Goal: Task Accomplishment & Management: Manage account settings

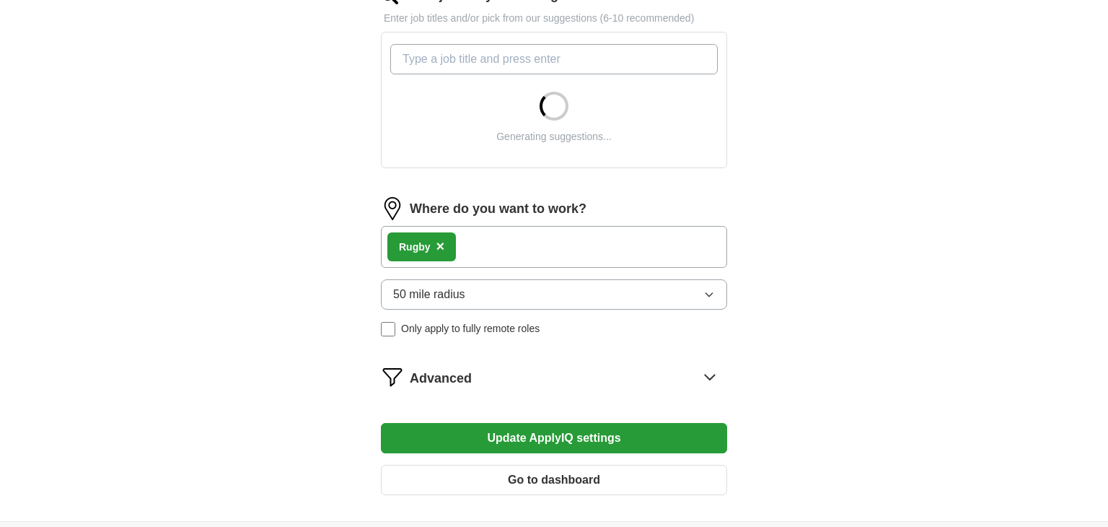
scroll to position [531, 0]
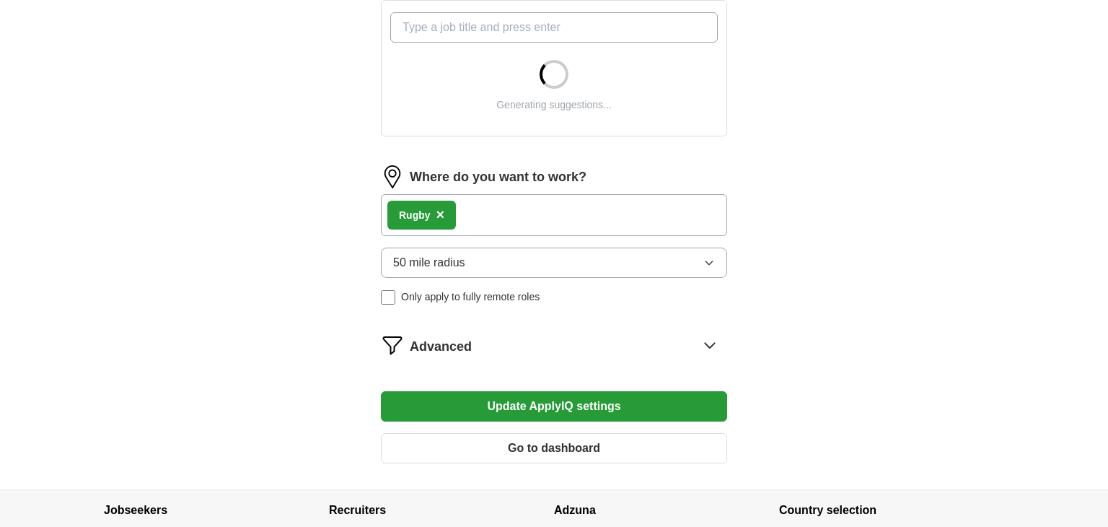
click at [638, 266] on button "50 mile radius" at bounding box center [554, 262] width 346 height 30
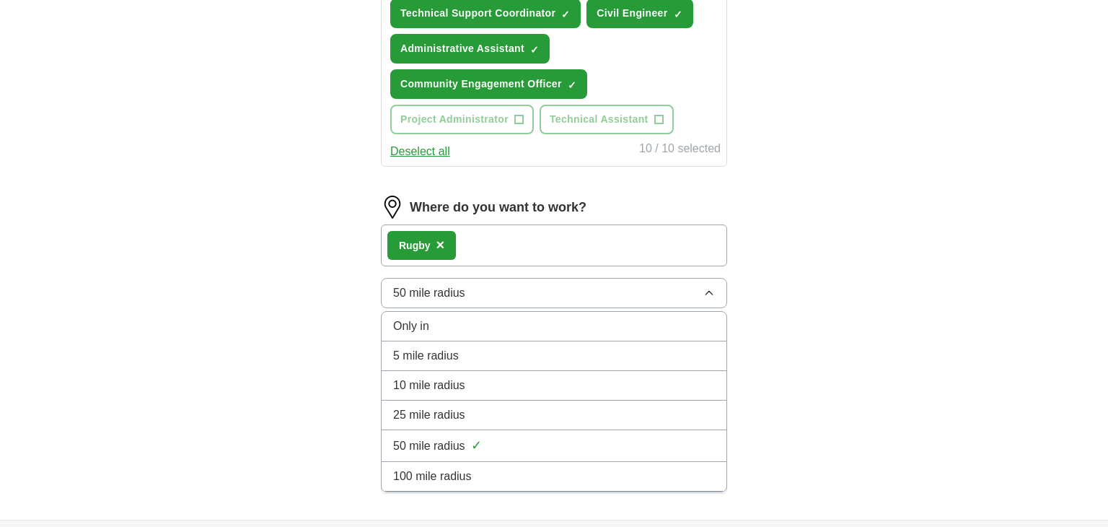
scroll to position [868, 0]
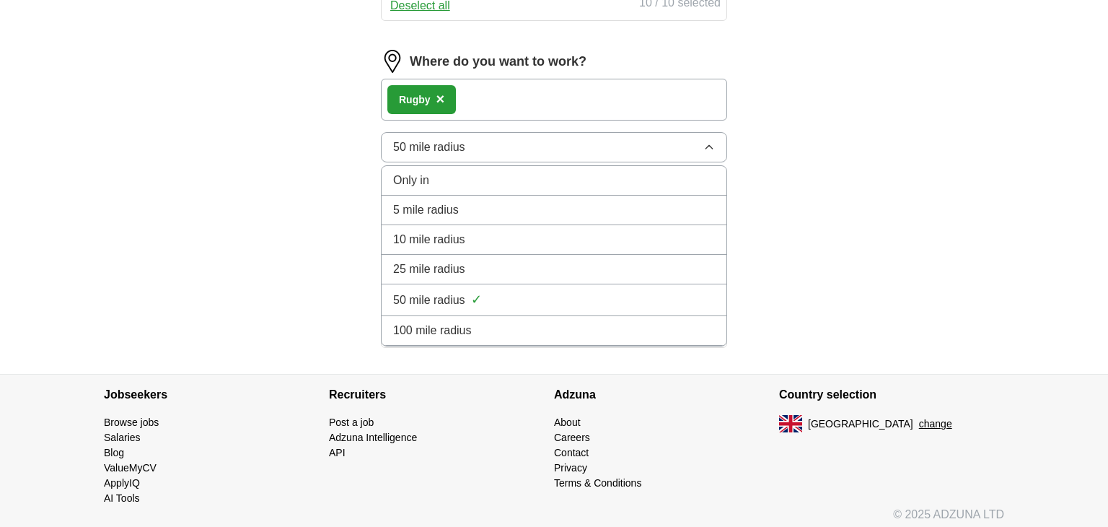
click at [546, 255] on li "25 mile radius" at bounding box center [554, 270] width 345 height 30
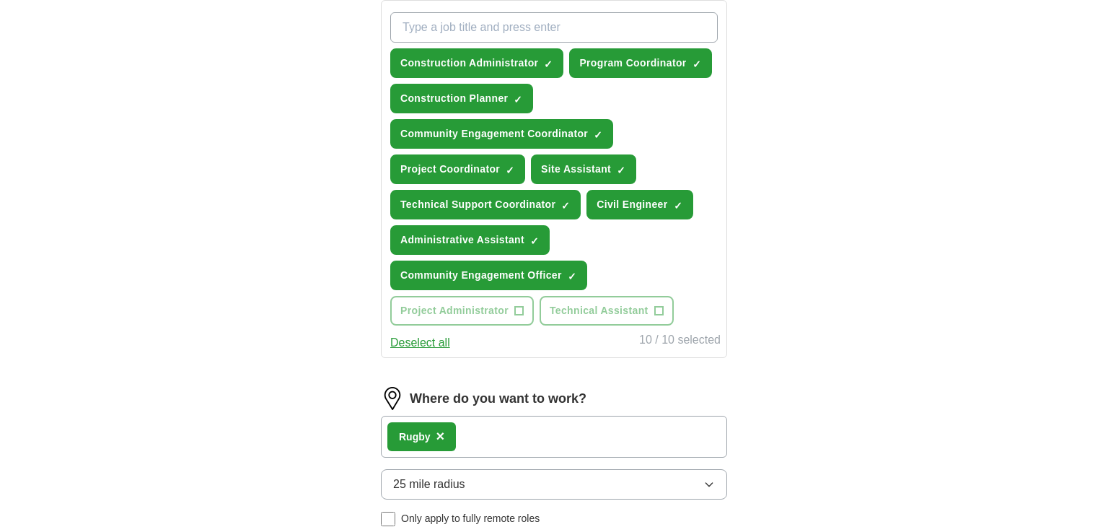
scroll to position [530, 0]
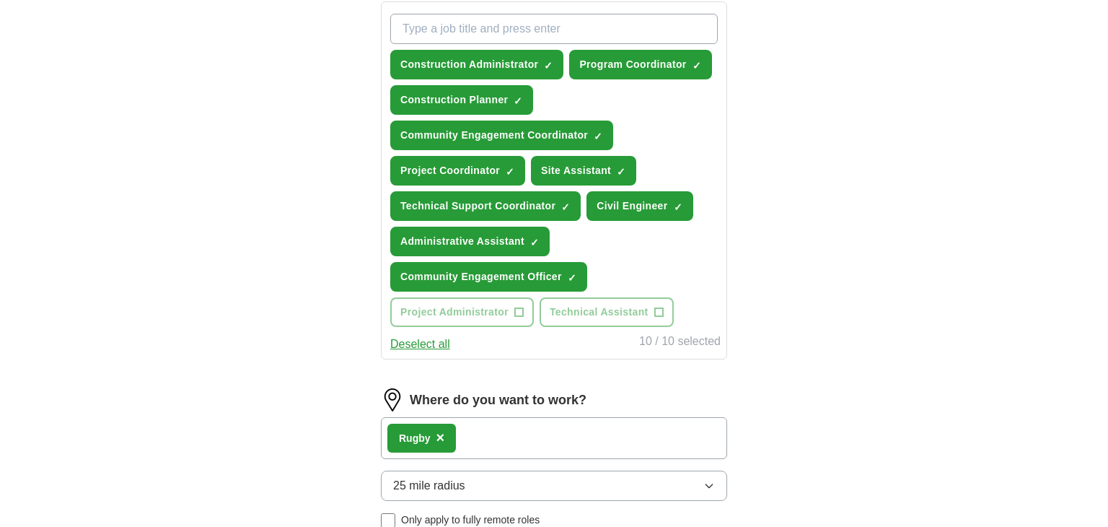
click at [596, 474] on button "25 mile radius" at bounding box center [554, 485] width 346 height 30
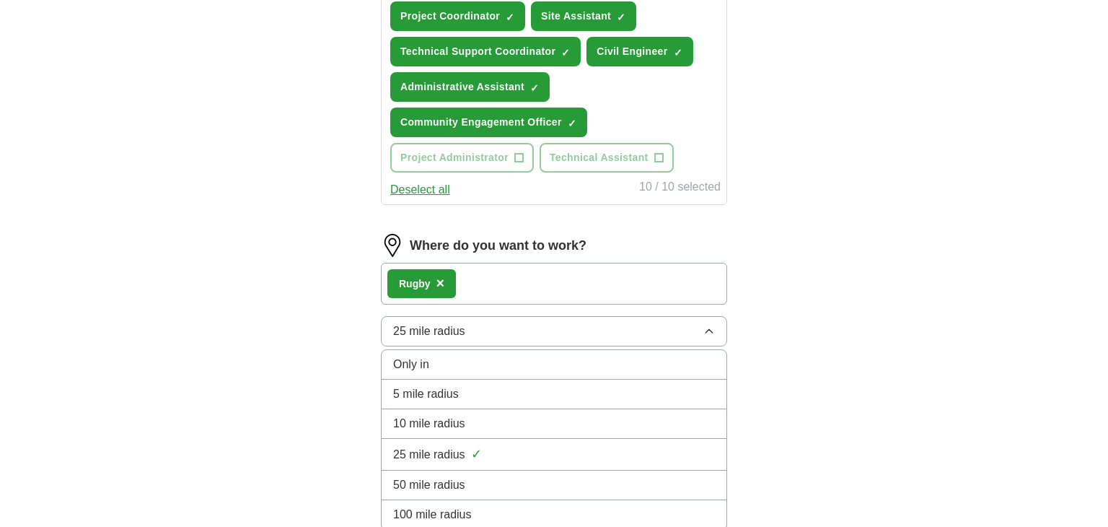
scroll to position [687, 0]
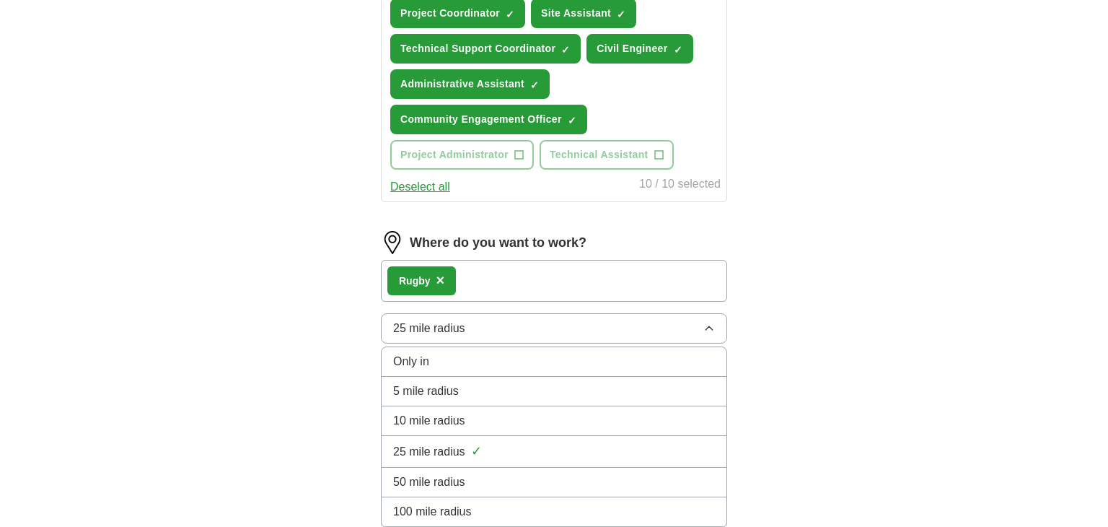
click at [542, 468] on li "50 mile radius" at bounding box center [554, 483] width 345 height 30
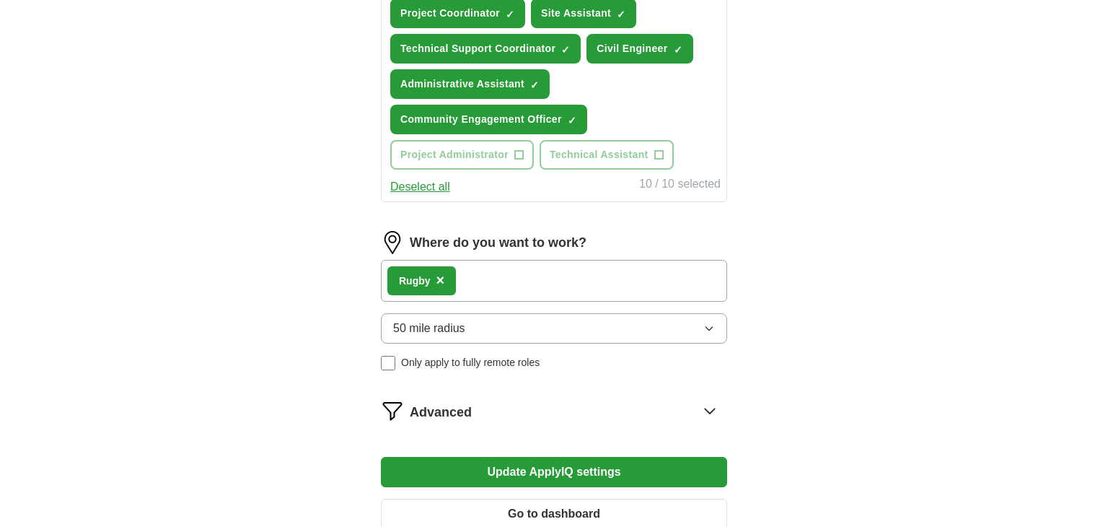
click at [522, 330] on button "50 mile radius" at bounding box center [554, 328] width 346 height 30
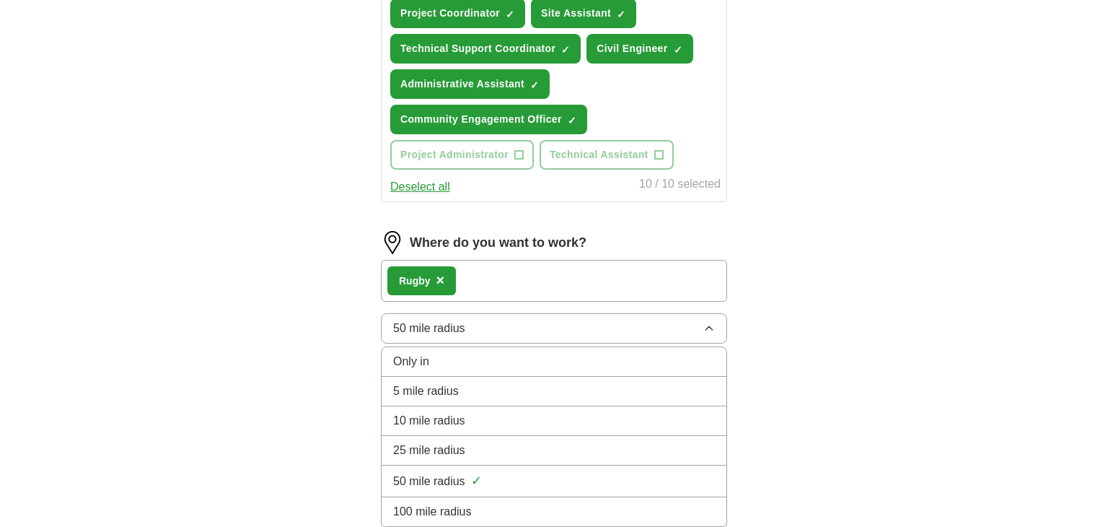
click at [484, 447] on div "25 mile radius" at bounding box center [554, 450] width 322 height 17
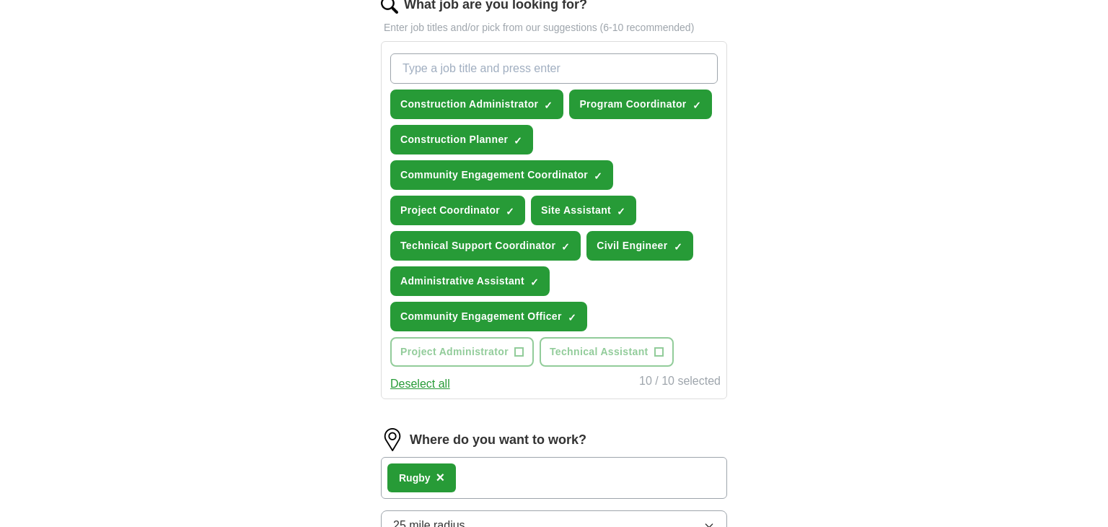
scroll to position [486, 0]
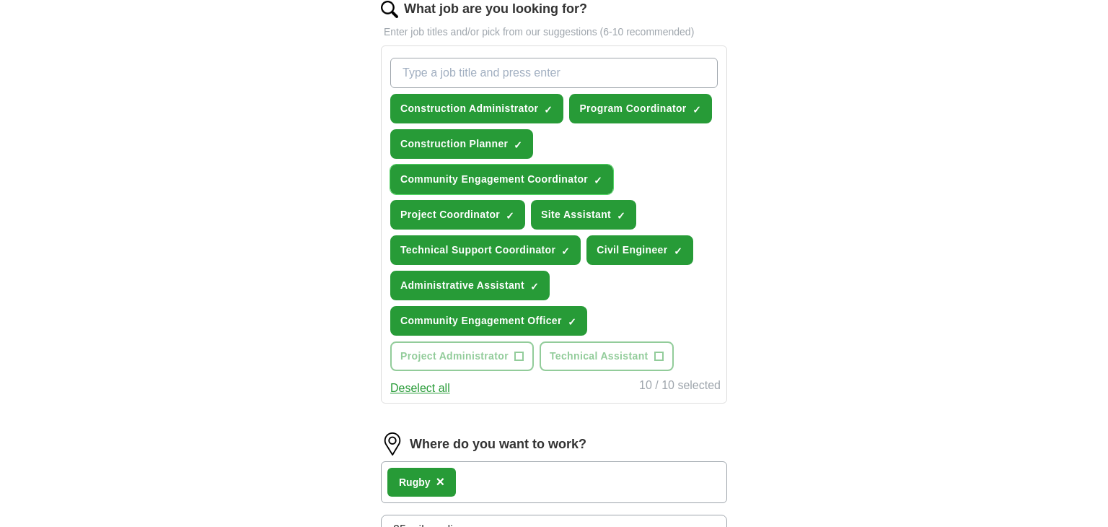
click at [0, 0] on span "×" at bounding box center [0, 0] width 0 height 0
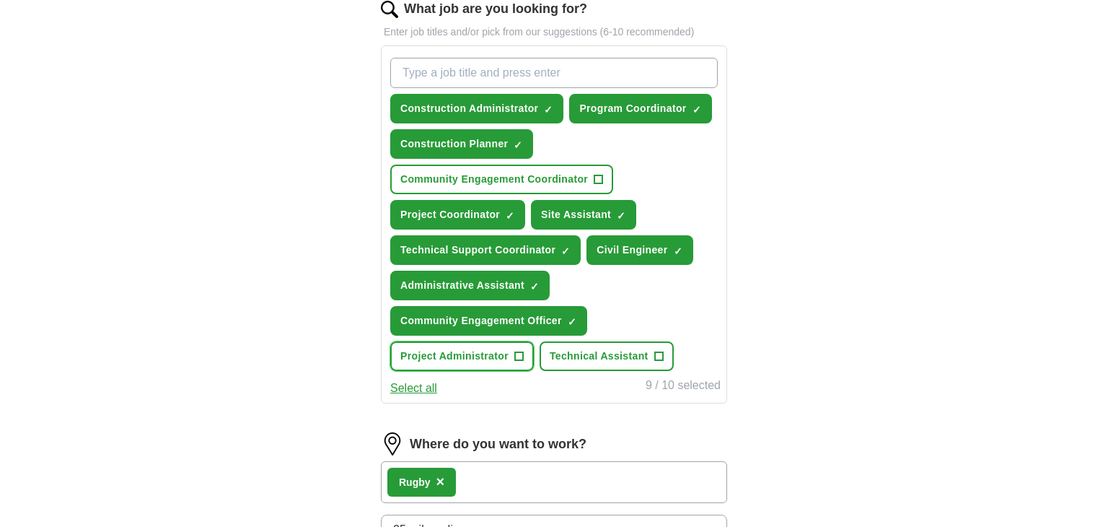
click at [511, 353] on button "Project Administrator +" at bounding box center [462, 356] width 144 height 30
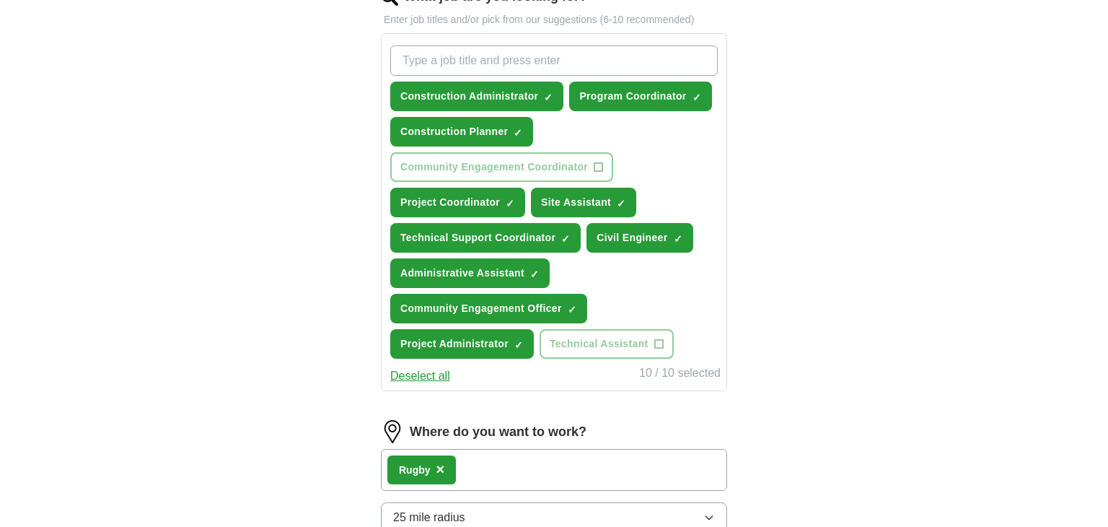
click at [651, 428] on div "Where do you want to work?" at bounding box center [554, 431] width 346 height 23
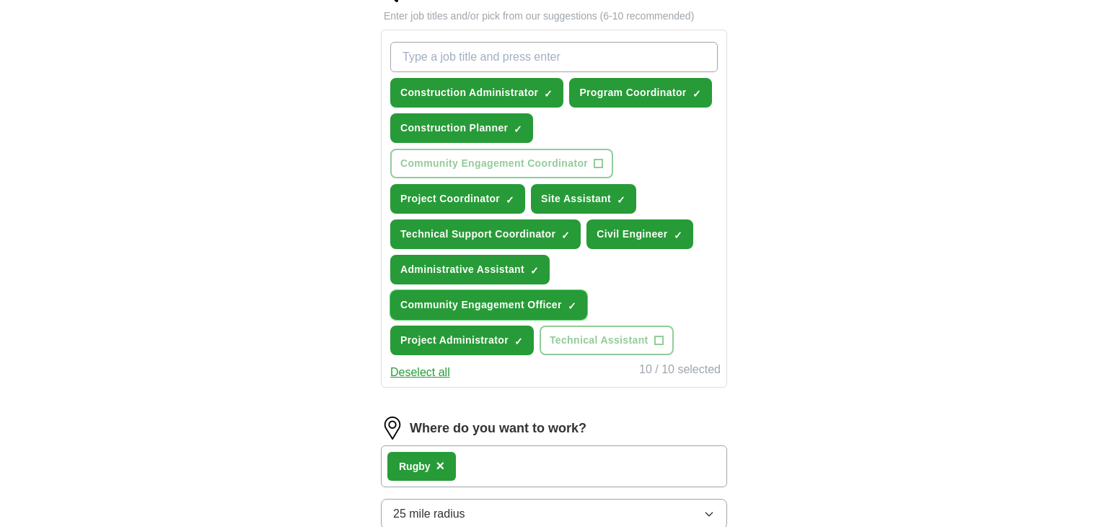
click at [0, 0] on span "×" at bounding box center [0, 0] width 0 height 0
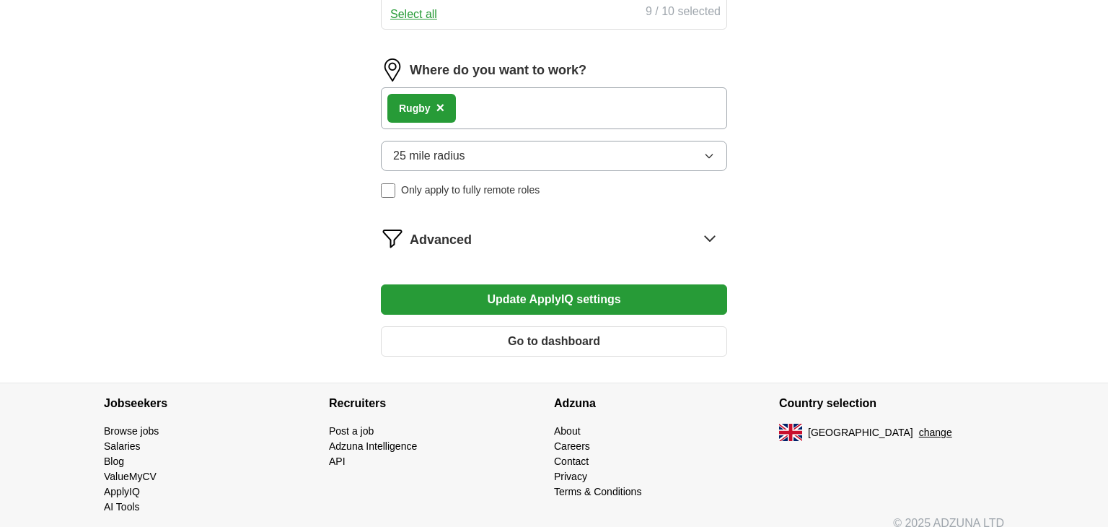
scroll to position [861, 0]
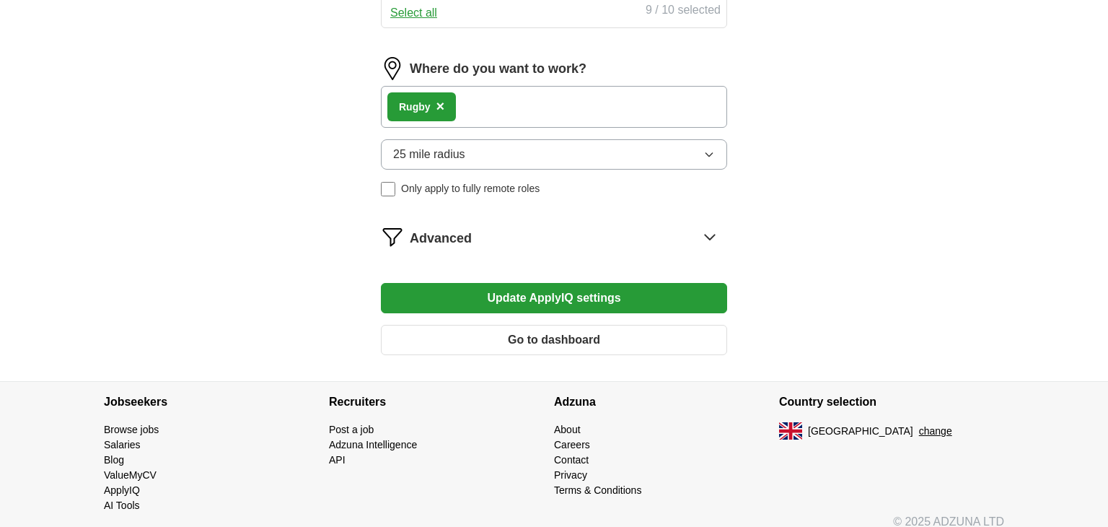
click at [618, 295] on button "Update ApplyIQ settings" at bounding box center [554, 298] width 346 height 30
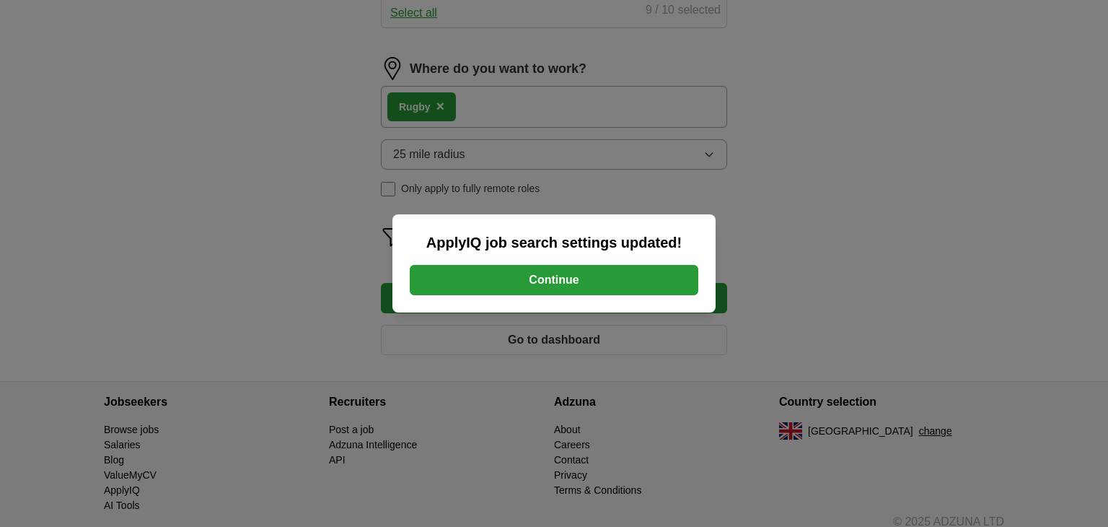
click at [618, 281] on button "Continue" at bounding box center [554, 280] width 289 height 30
